Goal: Task Accomplishment & Management: Complete application form

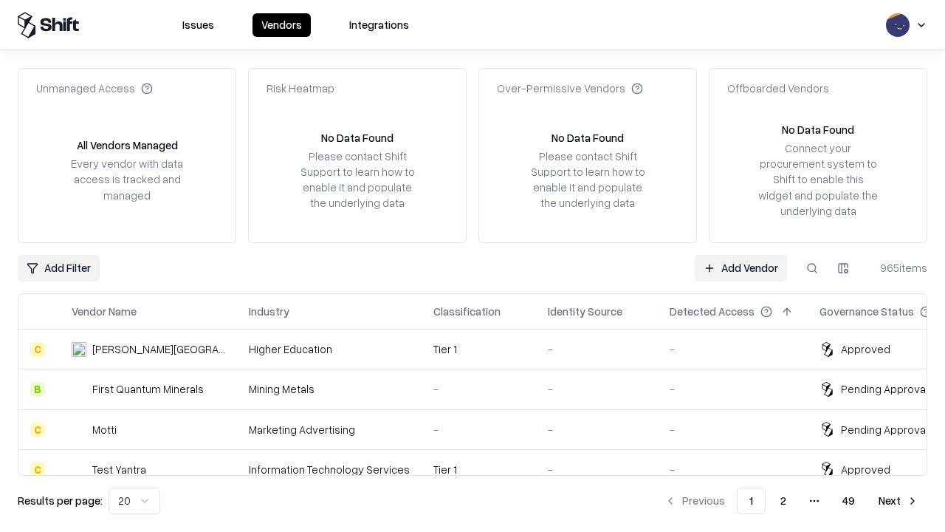
click at [740, 267] on link "Add Vendor" at bounding box center [741, 268] width 92 height 27
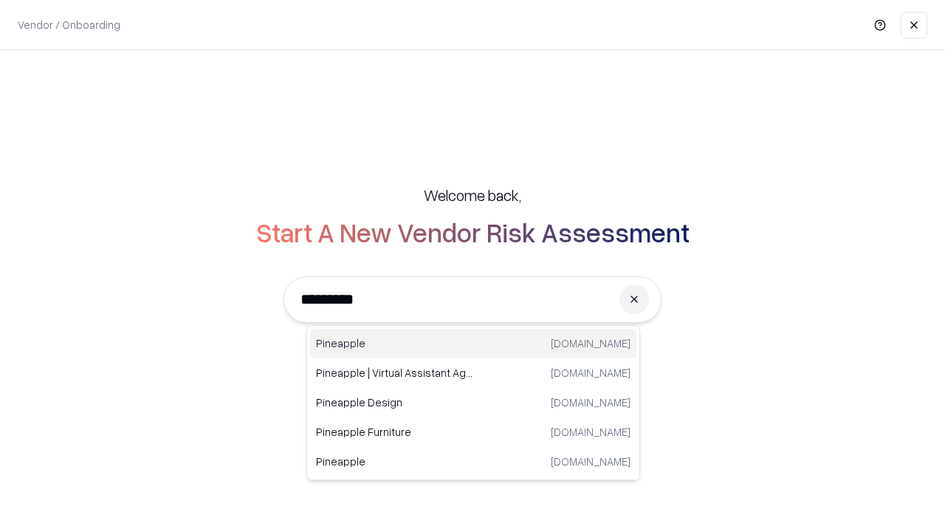
click at [473, 343] on div "Pineapple [DOMAIN_NAME]" at bounding box center [473, 344] width 326 height 30
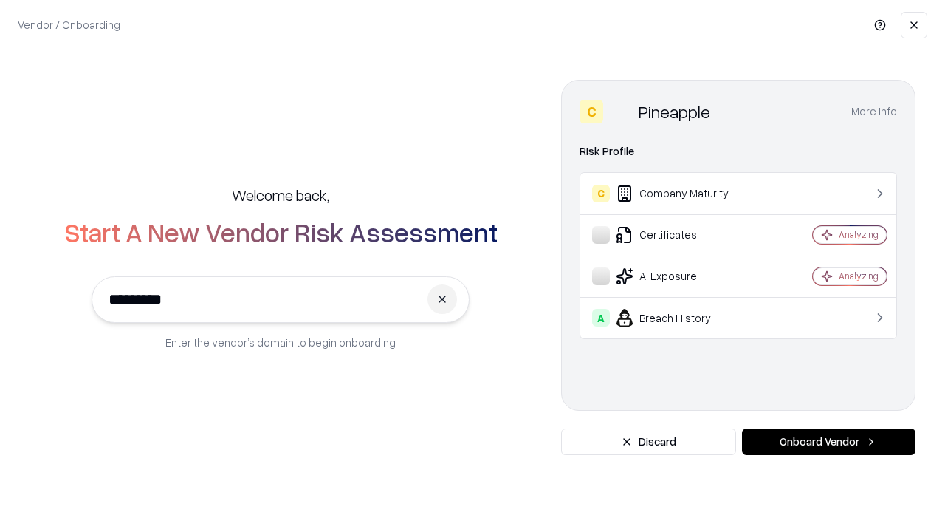
type input "*********"
click at [828, 441] on button "Onboard Vendor" at bounding box center [828, 441] width 173 height 27
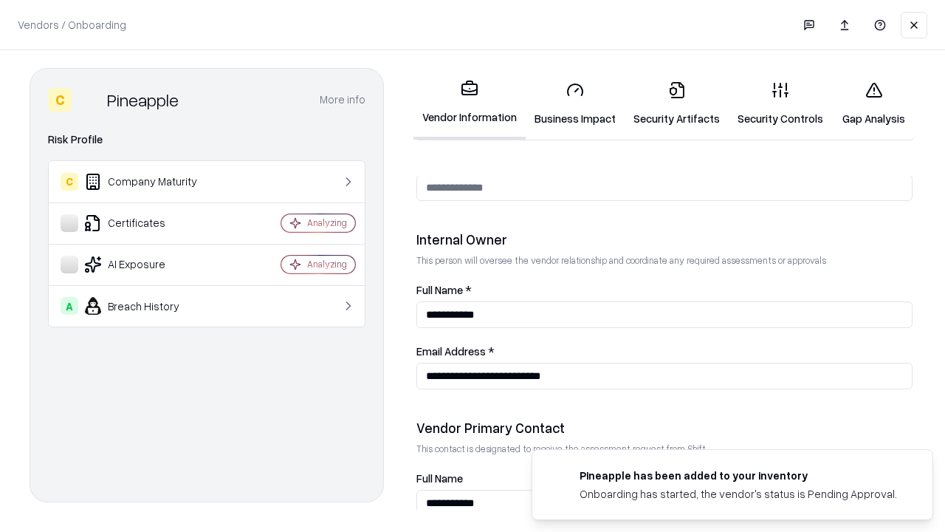
scroll to position [765, 0]
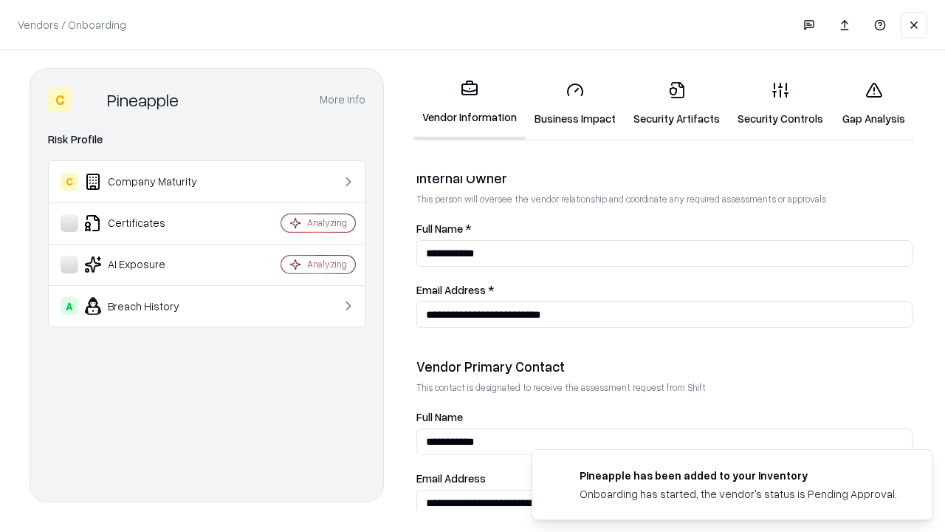
click at [676, 103] on link "Security Artifacts" at bounding box center [677, 103] width 104 height 69
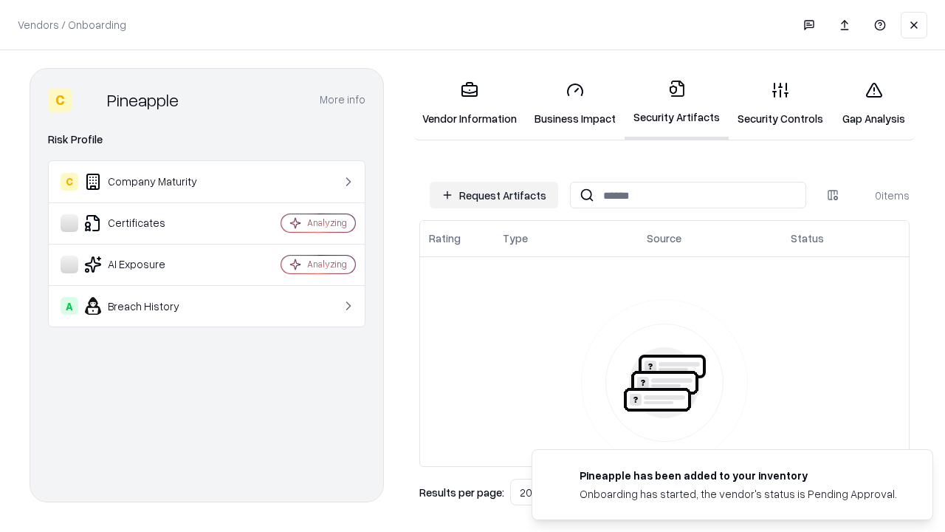
click at [494, 195] on button "Request Artifacts" at bounding box center [494, 195] width 128 height 27
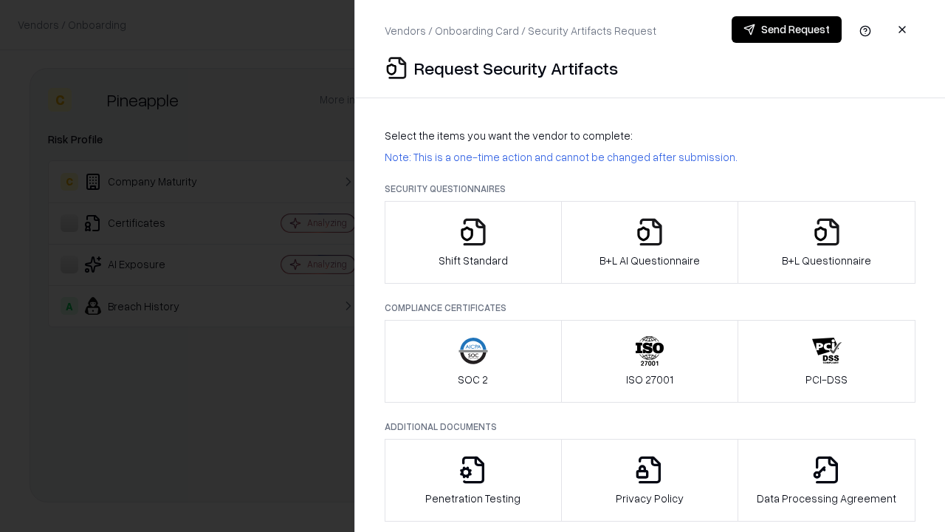
click at [826, 242] on icon "button" at bounding box center [827, 232] width 30 height 30
click at [649, 242] on icon "button" at bounding box center [650, 232] width 30 height 30
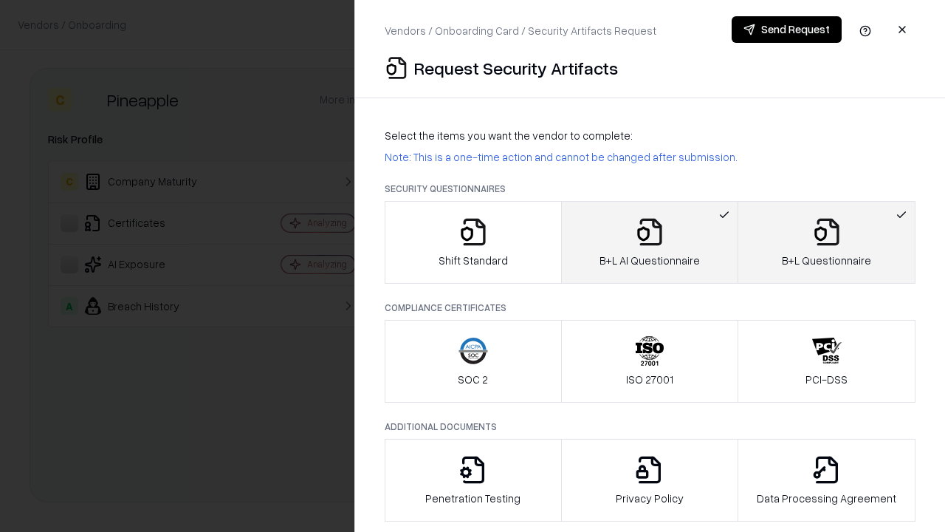
click at [786, 30] on button "Send Request" at bounding box center [787, 29] width 110 height 27
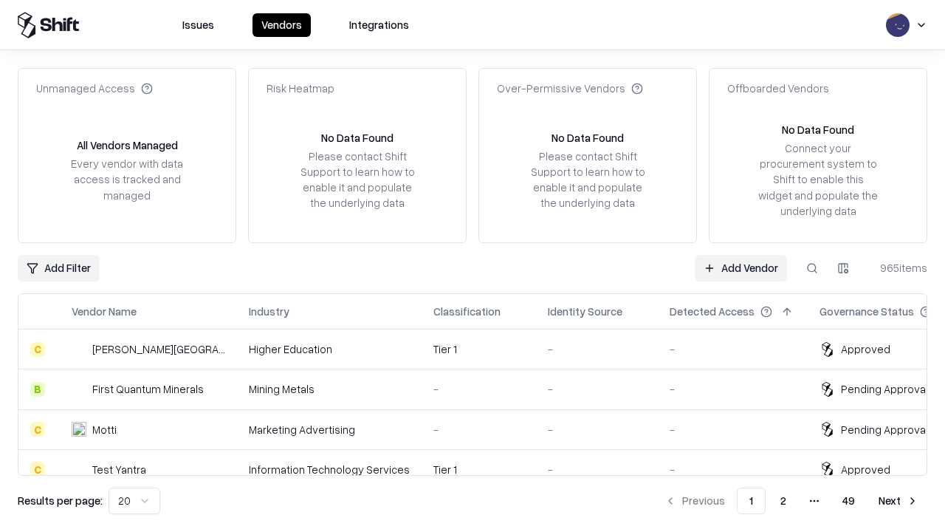
click at [740, 267] on link "Add Vendor" at bounding box center [741, 268] width 92 height 27
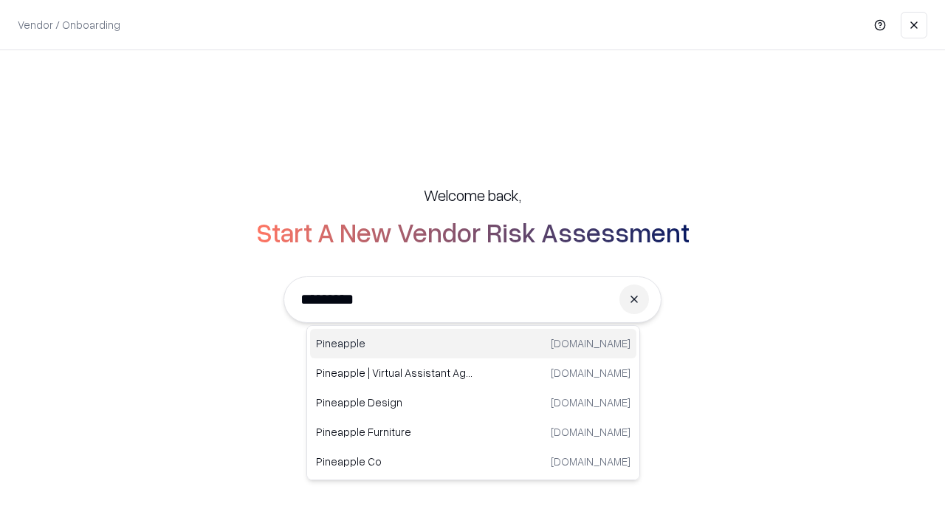
click at [473, 343] on div "Pineapple [DOMAIN_NAME]" at bounding box center [473, 344] width 326 height 30
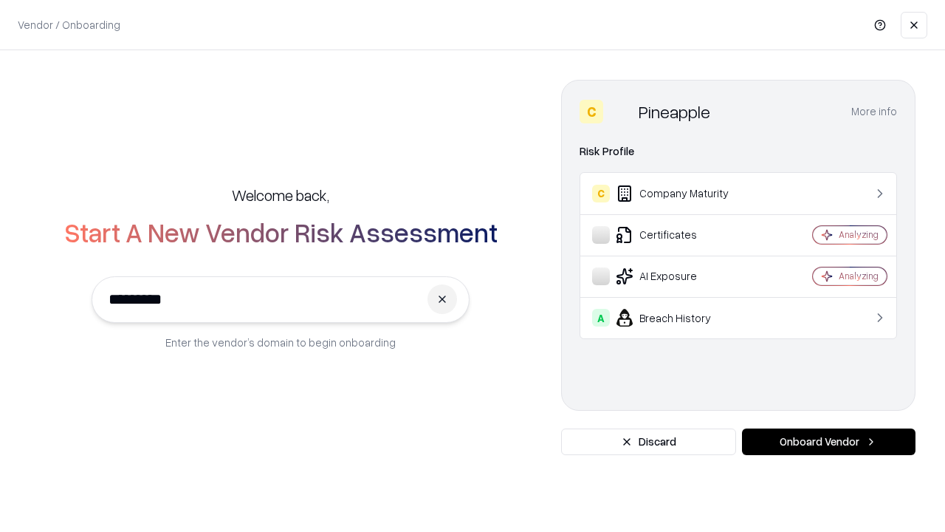
type input "*********"
click at [828, 441] on button "Onboard Vendor" at bounding box center [828, 441] width 173 height 27
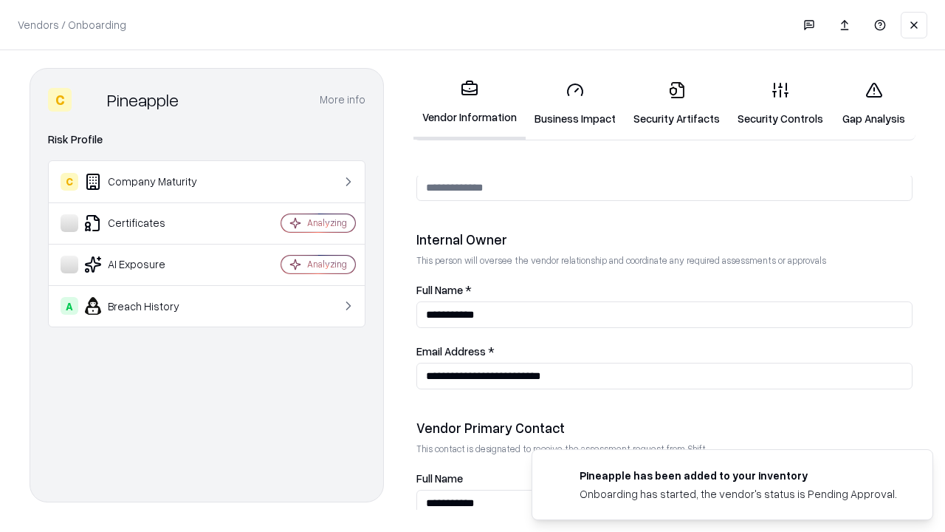
scroll to position [765, 0]
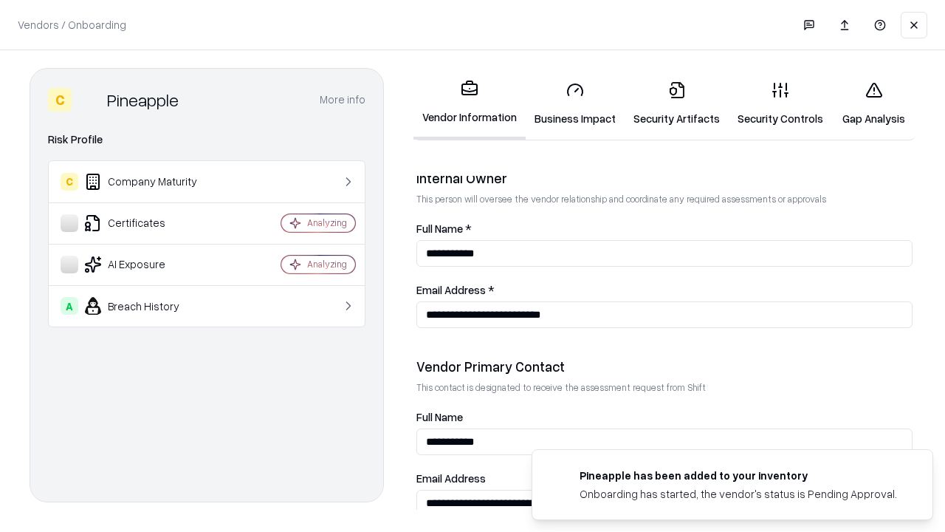
click at [873, 103] on link "Gap Analysis" at bounding box center [873, 103] width 83 height 69
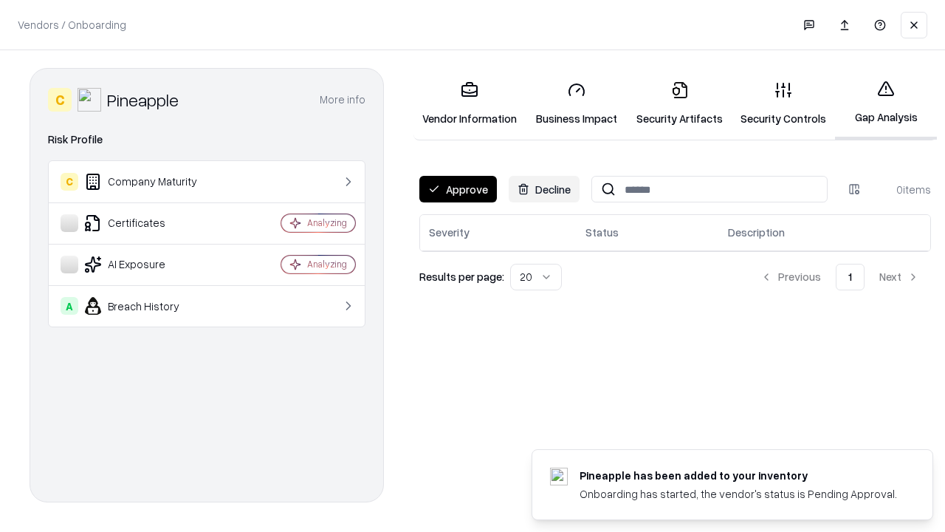
click at [458, 189] on button "Approve" at bounding box center [458, 189] width 78 height 27
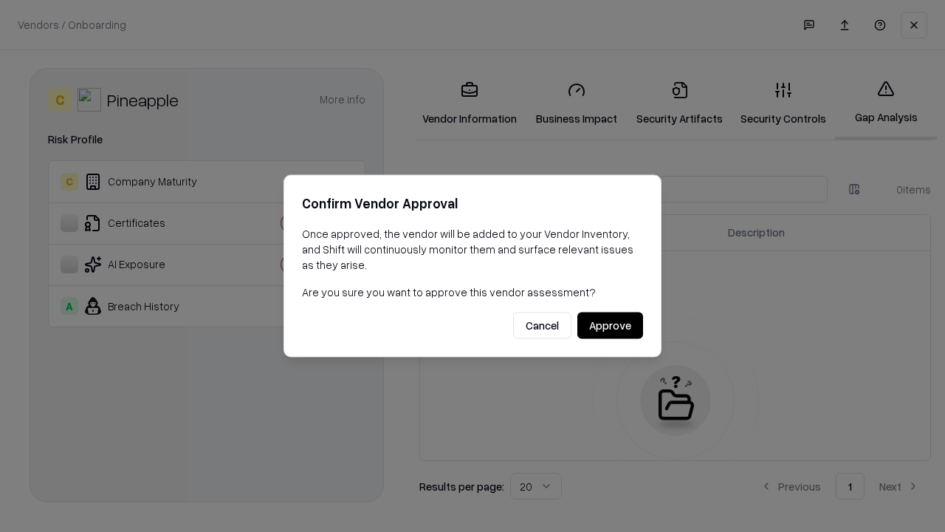
click at [610, 325] on button "Approve" at bounding box center [610, 325] width 66 height 27
